Goal: Information Seeking & Learning: Check status

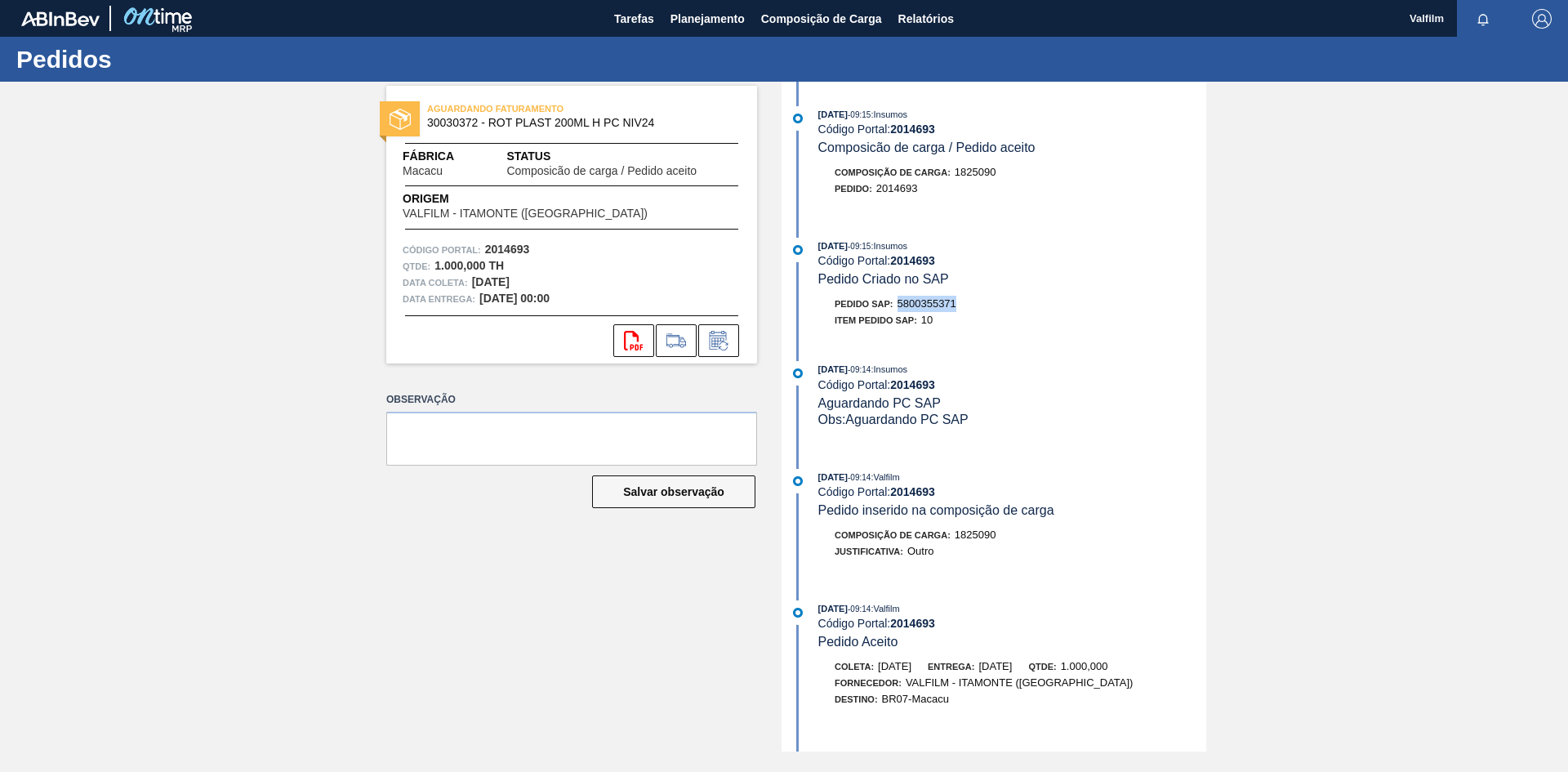
drag, startPoint x: 966, startPoint y: 301, endPoint x: 900, endPoint y: 300, distance: 66.0
click at [900, 300] on div "Pedido SAP: 5800355371" at bounding box center [1012, 303] width 388 height 17
copy span "5800355371"
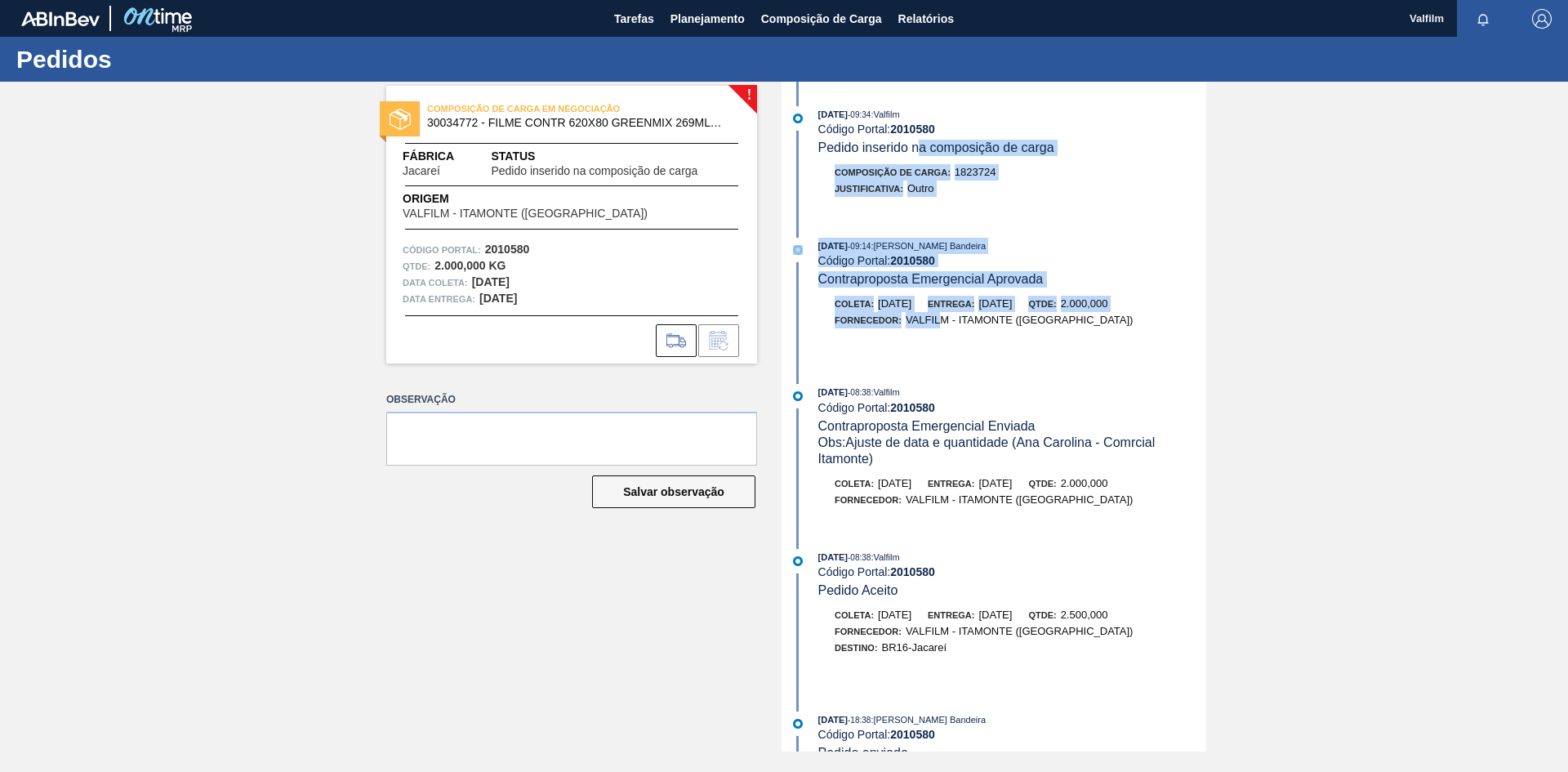
drag, startPoint x: 919, startPoint y: 144, endPoint x: 943, endPoint y: 320, distance: 177.6
click at [943, 320] on div "25/08/2025 - 09:34 : Valfilm Código Portal: 2010580 Pedido inserido na composiç…" at bounding box center [996, 416] width 421 height 669
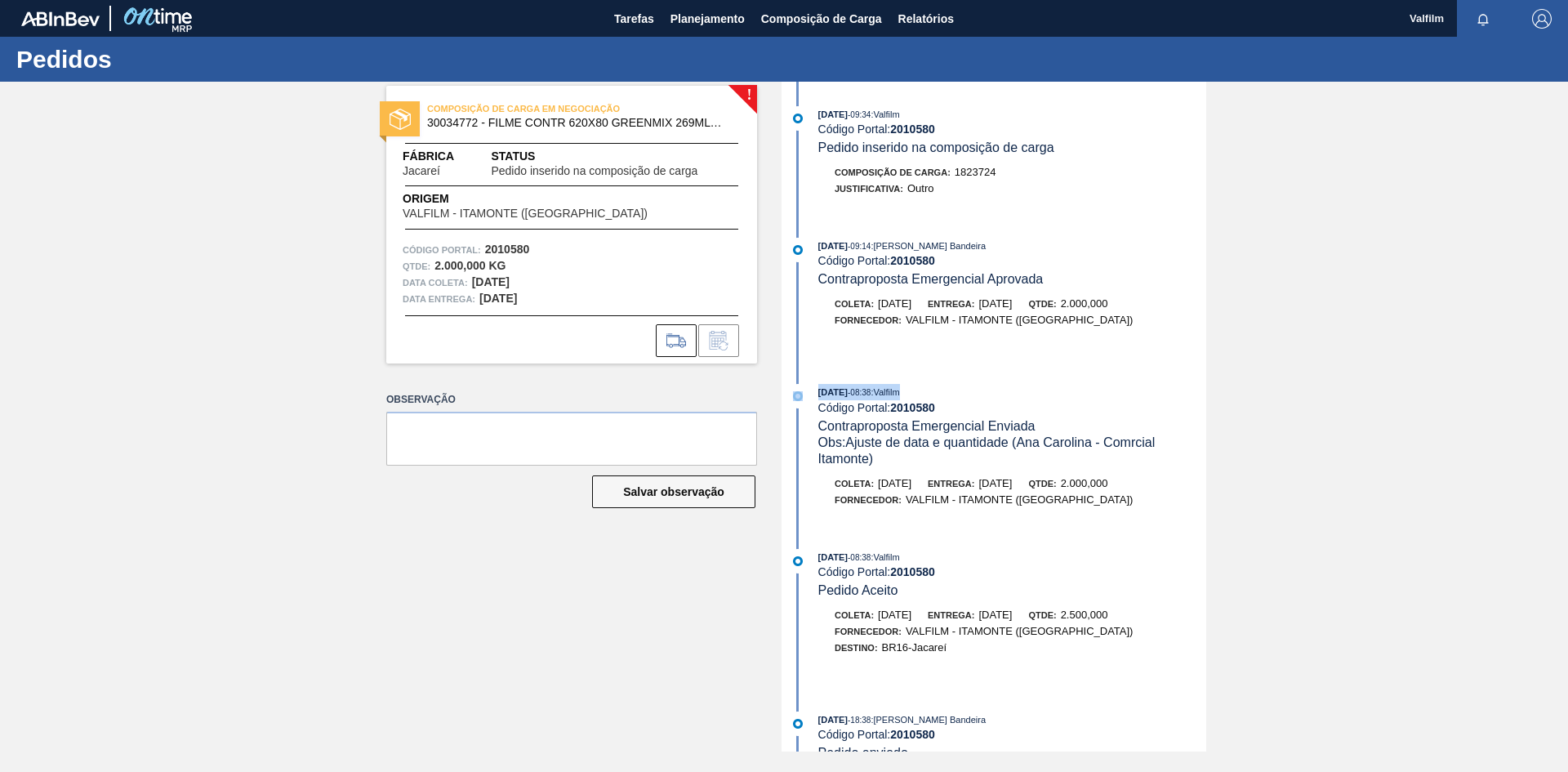
drag, startPoint x: 950, startPoint y: 354, endPoint x: 954, endPoint y: 370, distance: 16.5
click at [954, 370] on div "25/08/2025 - 09:34 : Valfilm Código Portal: 2010580 Pedido inserido na composiç…" at bounding box center [996, 416] width 421 height 669
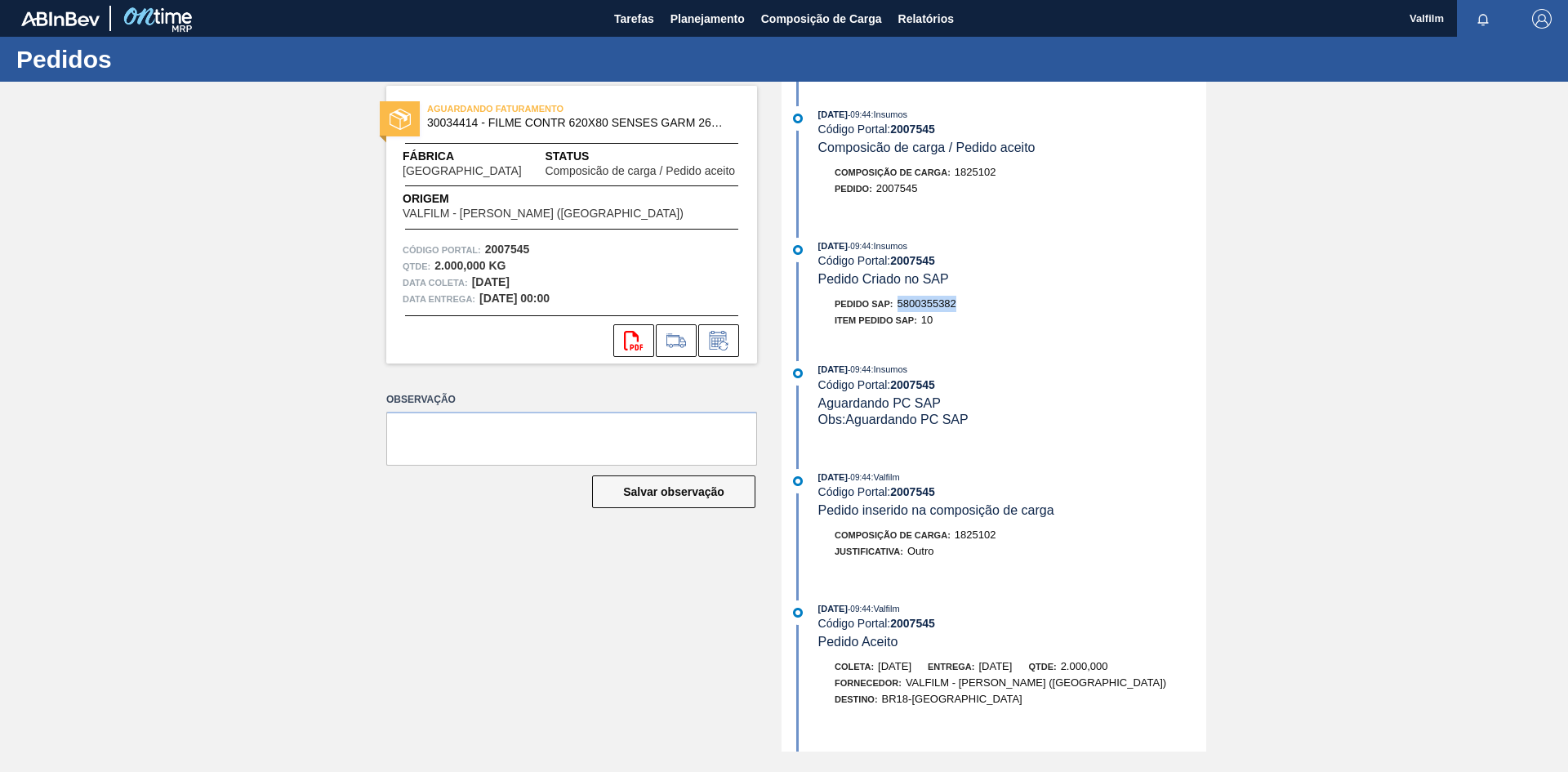
drag, startPoint x: 961, startPoint y: 301, endPoint x: 898, endPoint y: 301, distance: 63.0
click at [898, 301] on div "Pedido SAP: 5800355382" at bounding box center [1012, 303] width 388 height 17
copy span "5800355382"
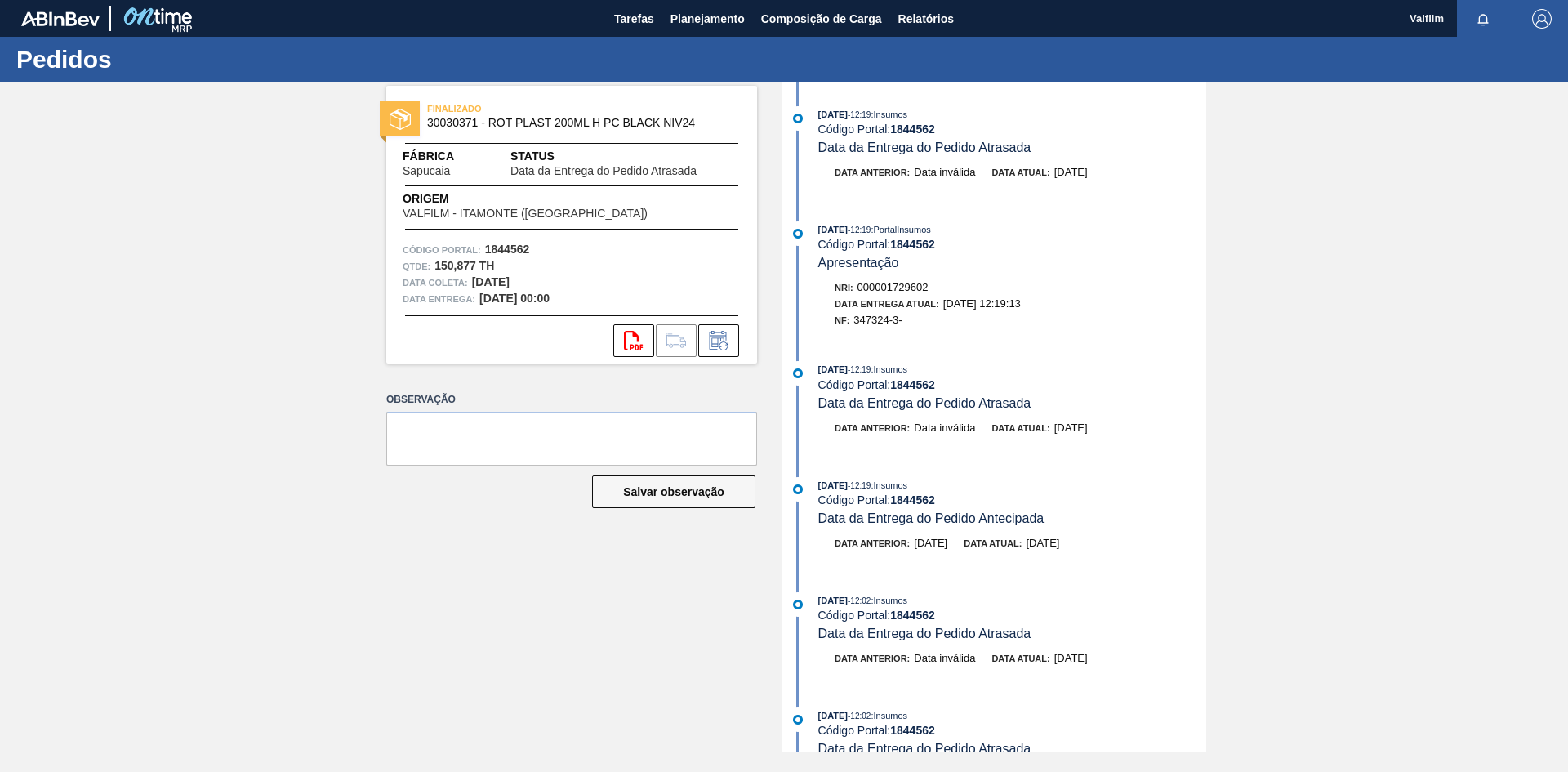
click at [220, 503] on div "FINALIZADO 30030371 - ROT PLAST 200ML H PC BLACK NIV24 Fábrica Sapucaia Status …" at bounding box center [784, 416] width 1568 height 669
click at [203, 316] on div "FINALIZADO 30030371 - ROT PLAST 200ML H PC BLACK NIV24 Fábrica Sapucaia Status …" at bounding box center [784, 416] width 1568 height 669
